Goal: Communication & Community: Answer question/provide support

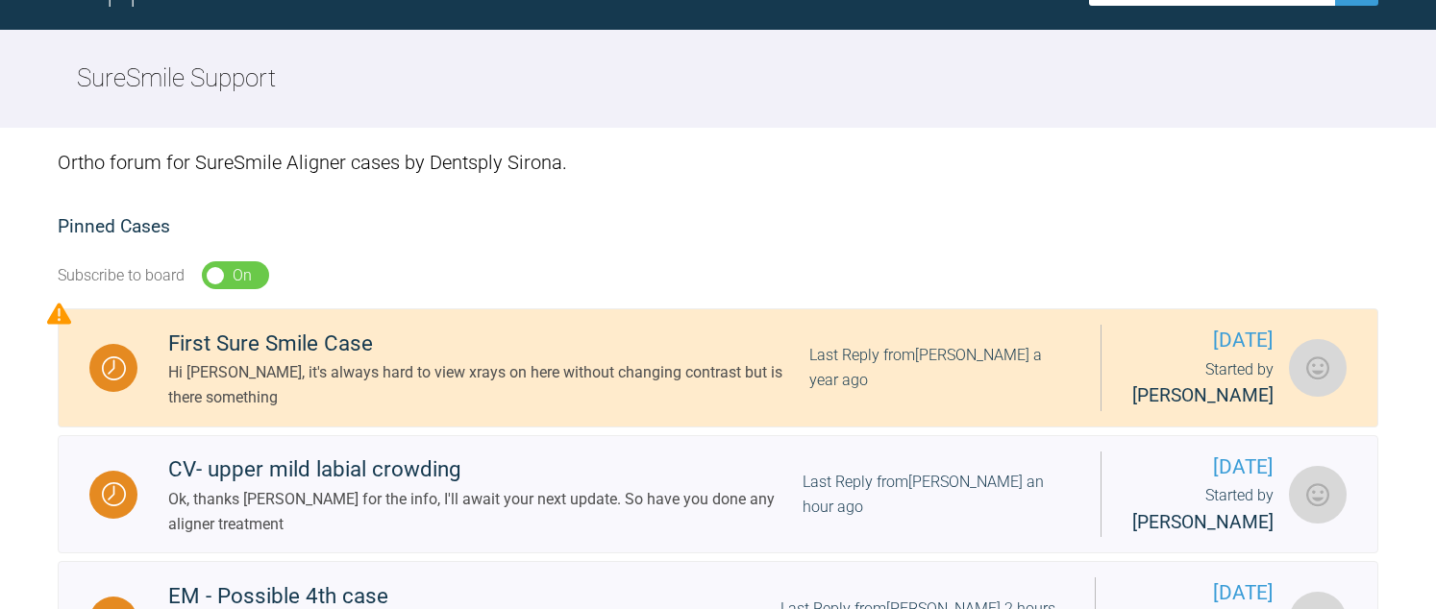
scroll to position [288, 0]
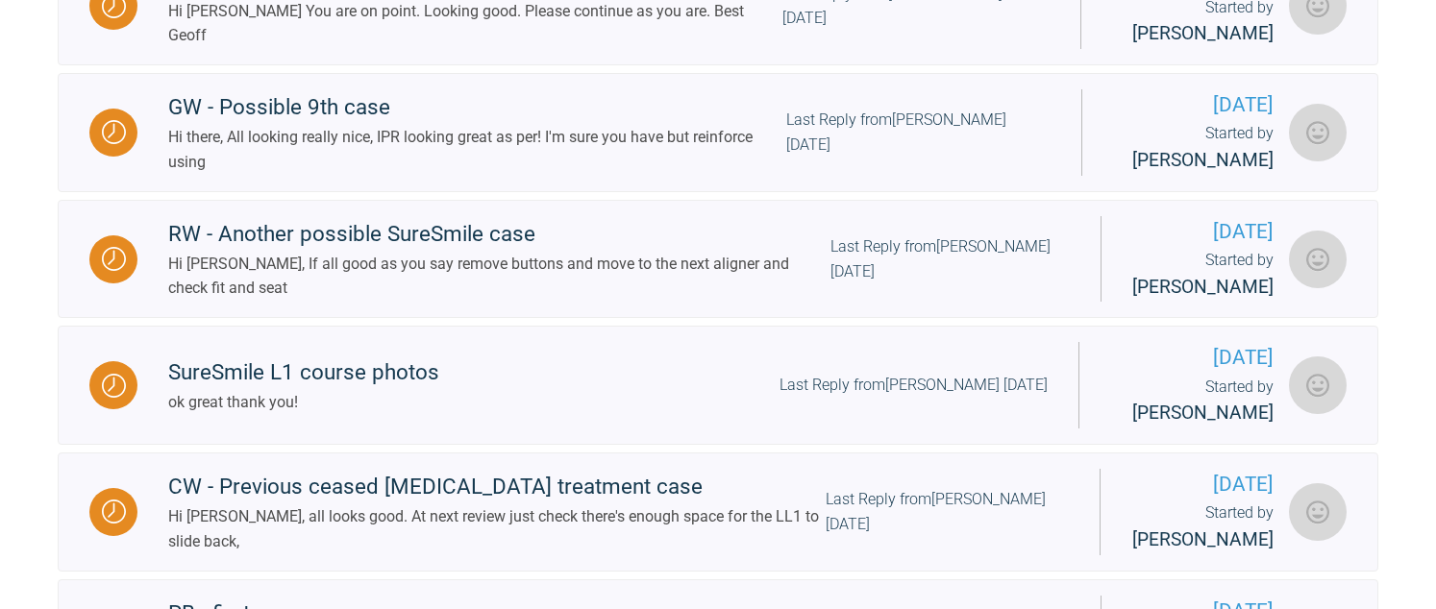
click at [326, 275] on div "Hi [PERSON_NAME], If all good as you say remove buttons and move to the next al…" at bounding box center [499, 276] width 662 height 49
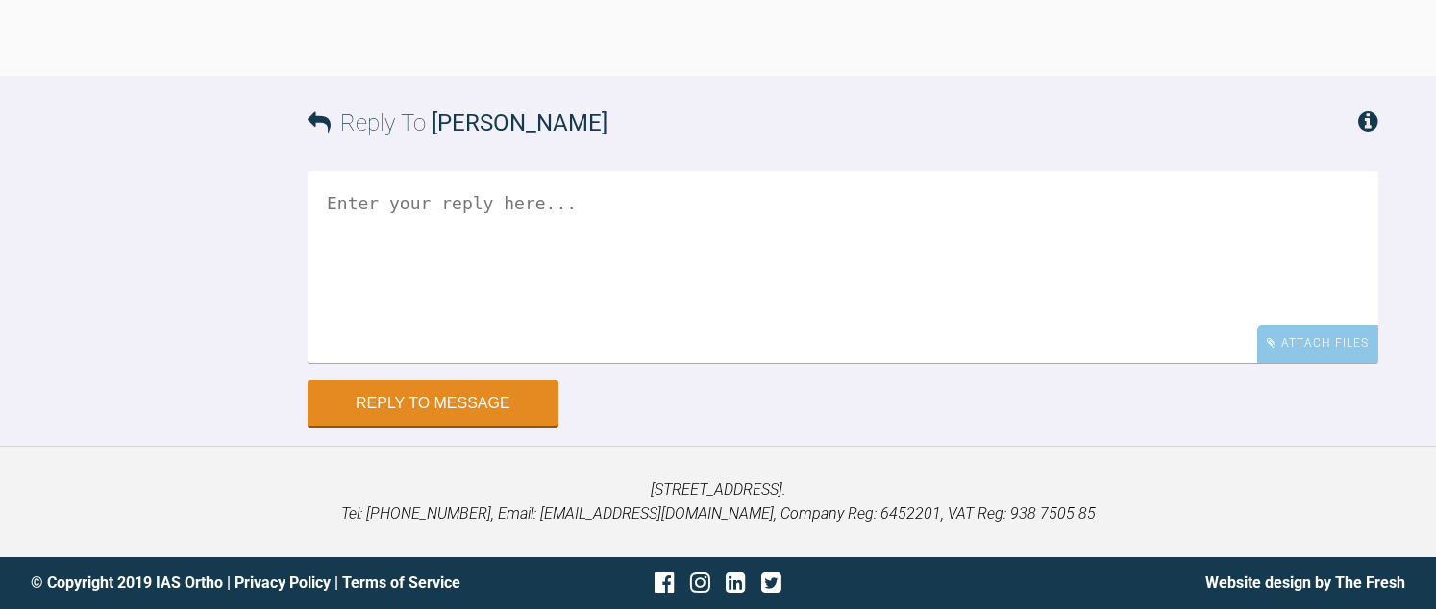
scroll to position [16681, 0]
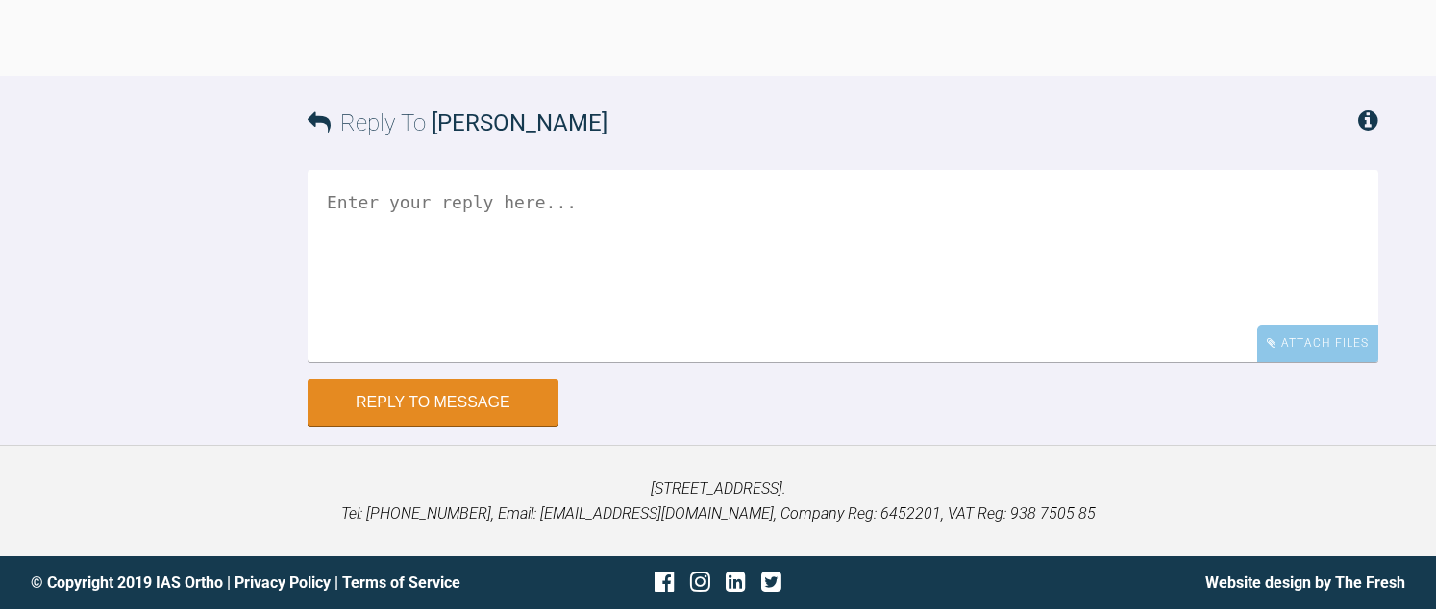
drag, startPoint x: 684, startPoint y: 139, endPoint x: 694, endPoint y: 161, distance: 24.1
drag, startPoint x: 860, startPoint y: 366, endPoint x: 869, endPoint y: 392, distance: 27.4
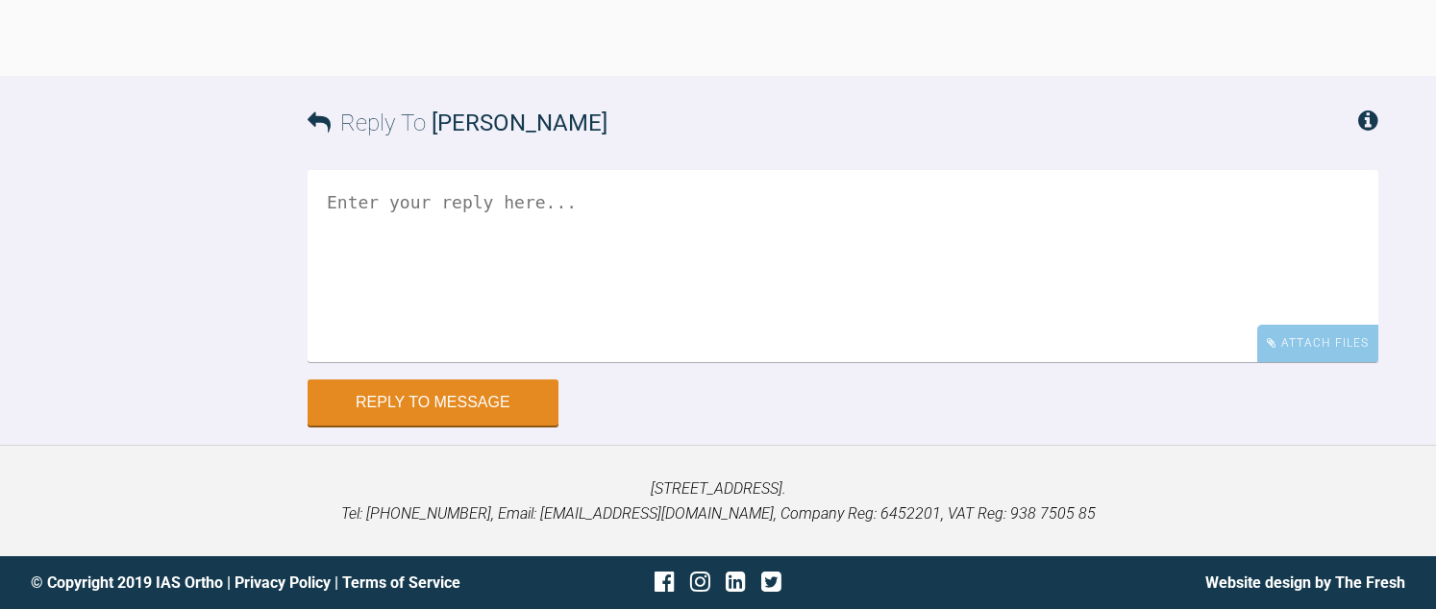
click at [586, 362] on textarea at bounding box center [843, 266] width 1071 height 192
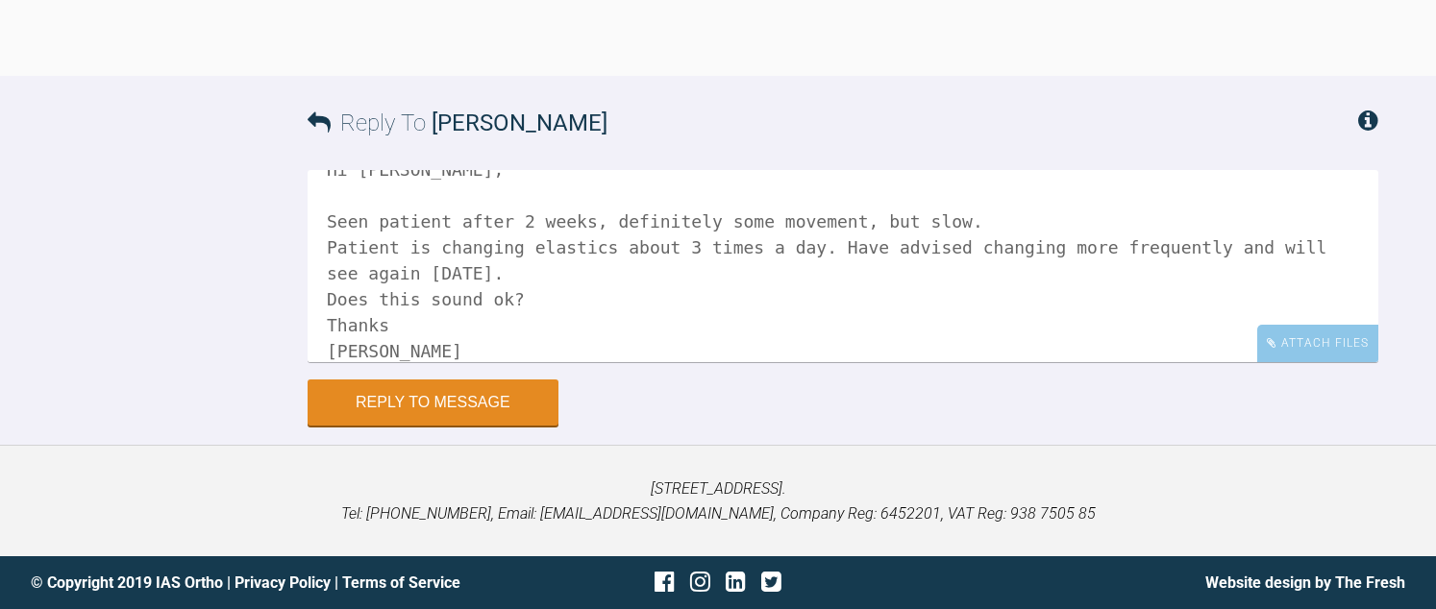
scroll to position [54, 0]
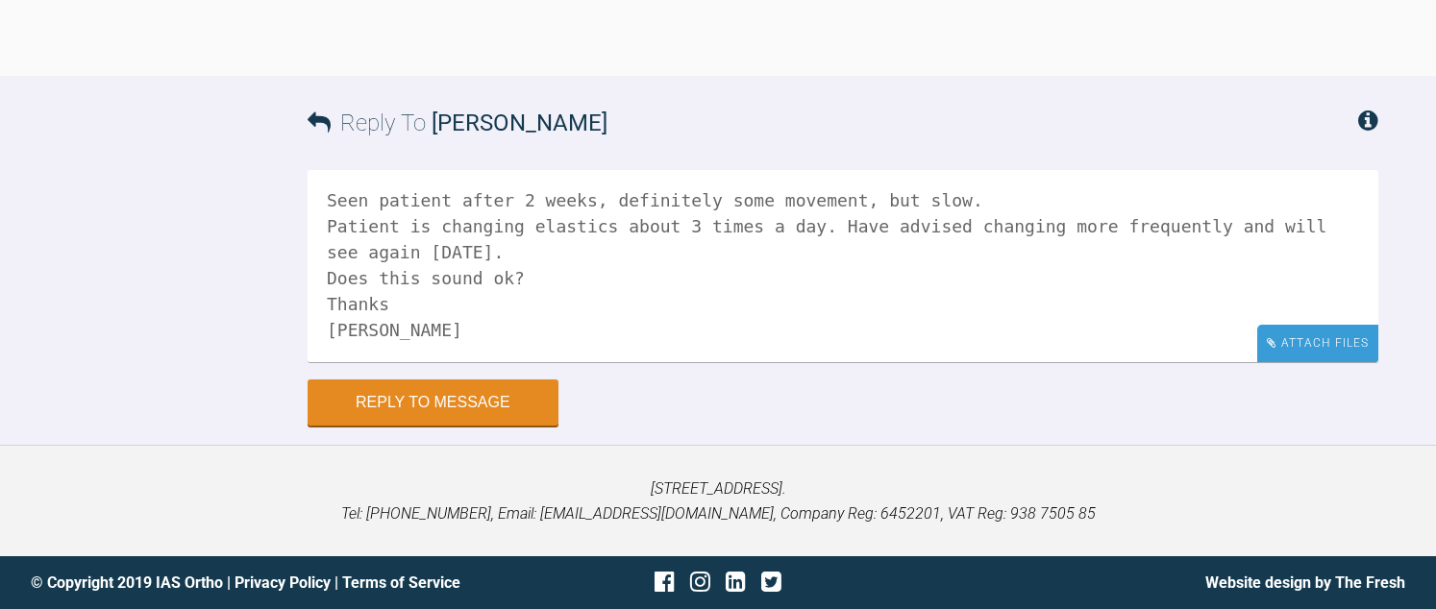
click at [1331, 362] on div "Attach Files" at bounding box center [1317, 343] width 121 height 37
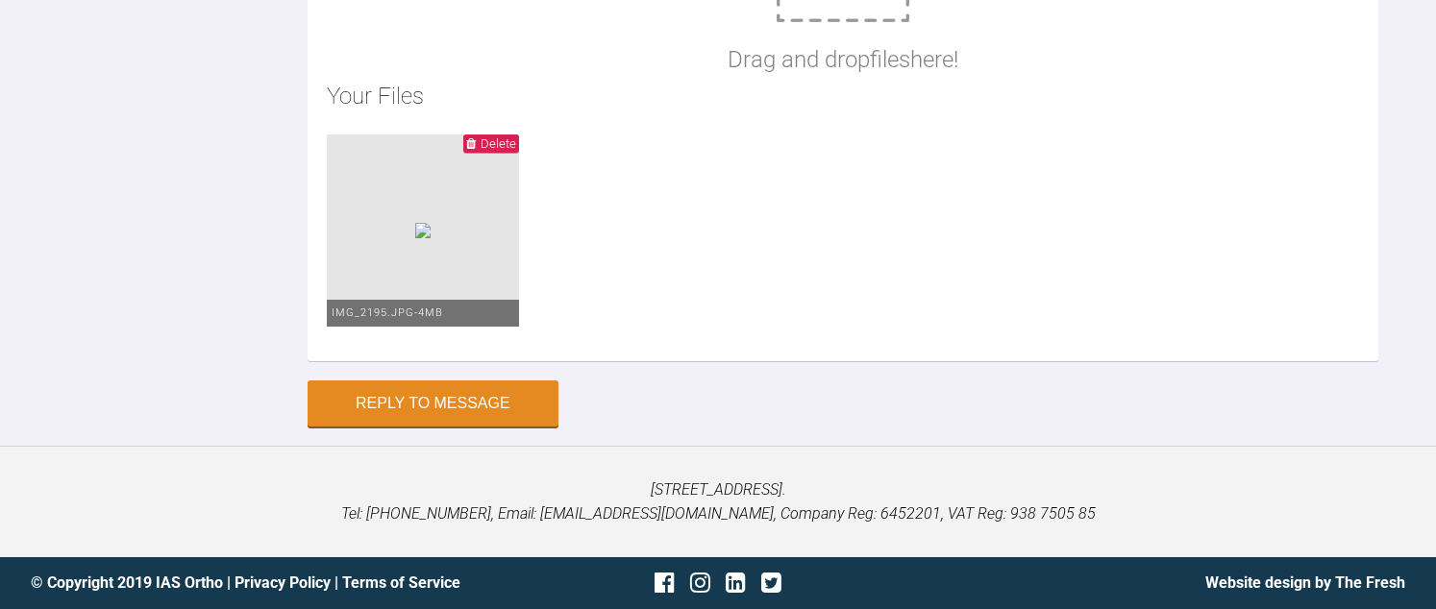
scroll to position [17341, 0]
type textarea "Hi [PERSON_NAME], Seen patient after 2 weeks, definitely some movement, but slo…"
click at [440, 410] on button "Reply to Message" at bounding box center [433, 406] width 251 height 46
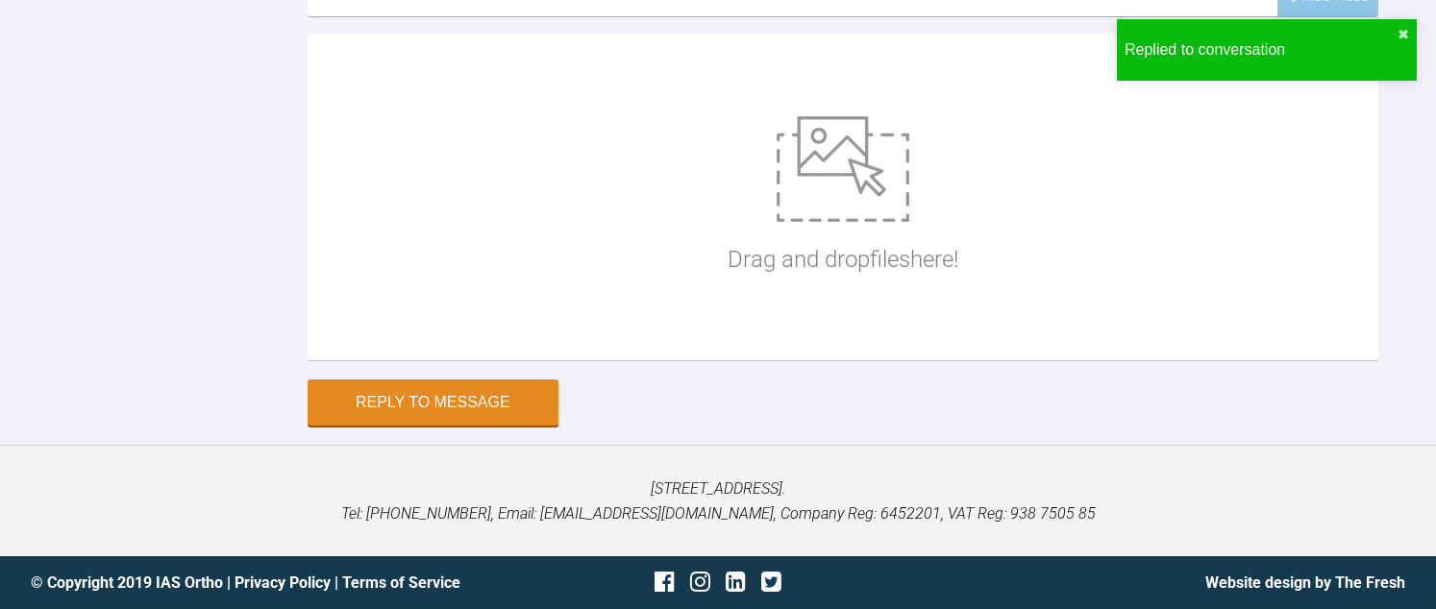
scroll to position [17489, 0]
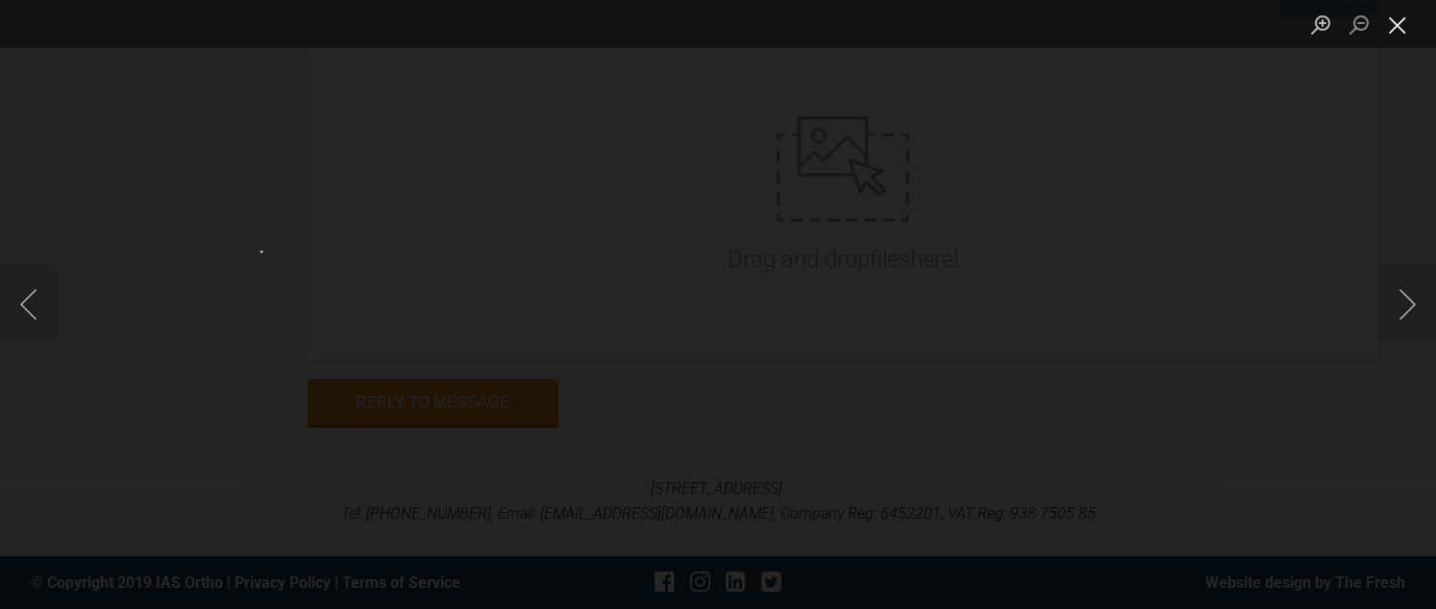
click at [1396, 30] on button "Close lightbox" at bounding box center [1397, 25] width 38 height 34
